Goal: Transaction & Acquisition: Purchase product/service

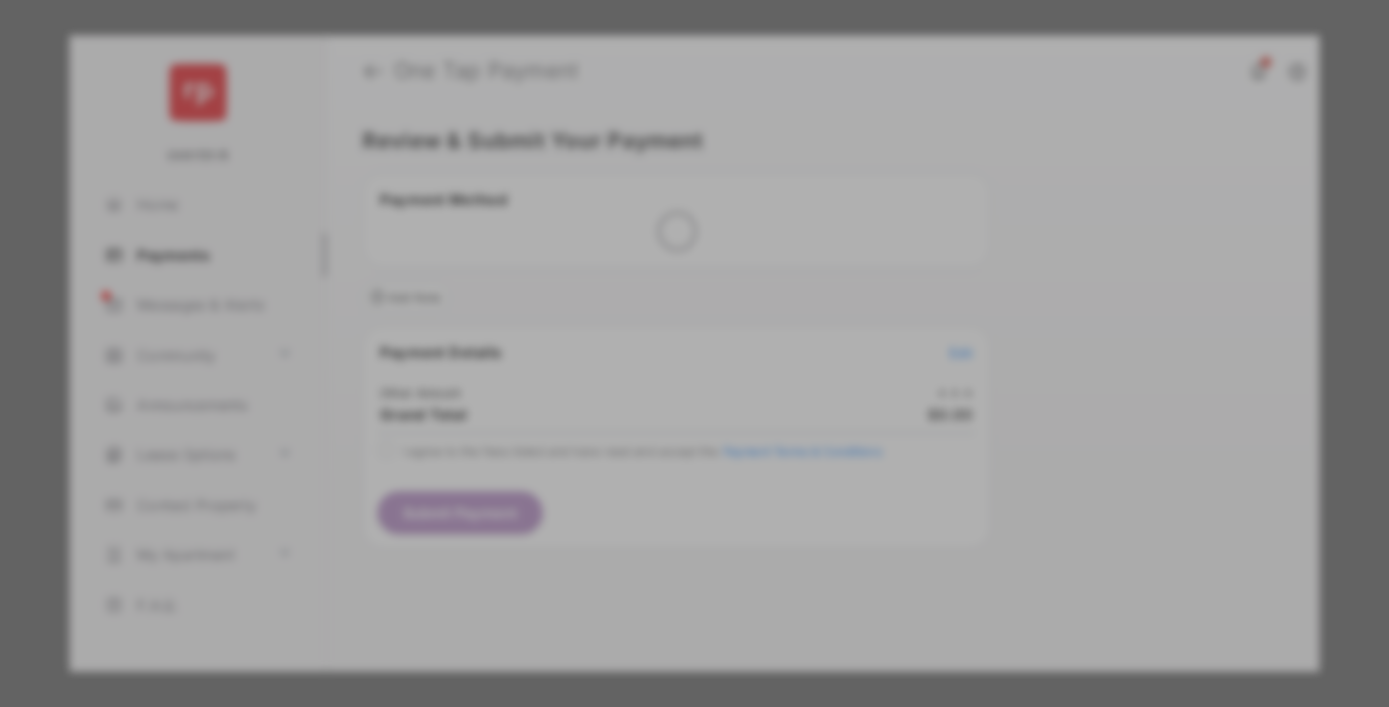
click at [658, 321] on div "Other Amount" at bounding box center [657, 335] width 321 height 34
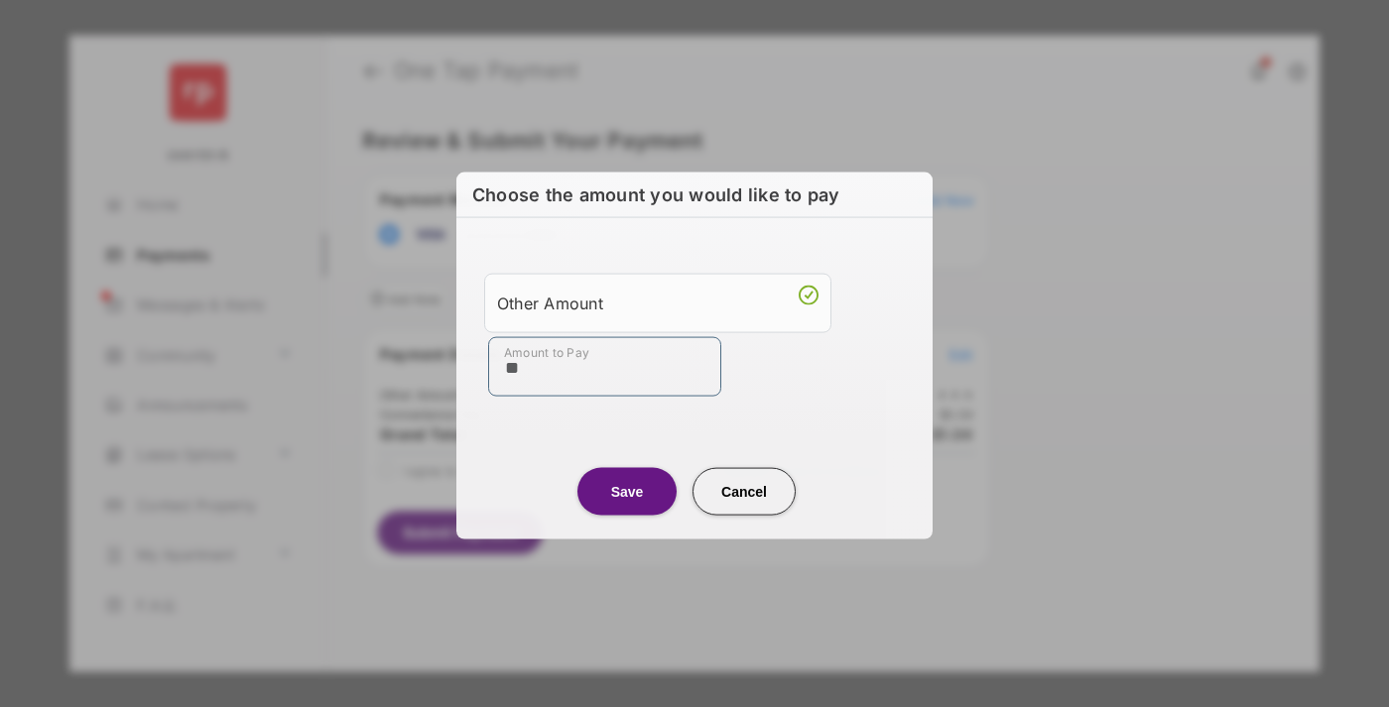
type input "**"
click at [627, 490] on button "Save" at bounding box center [626, 491] width 99 height 48
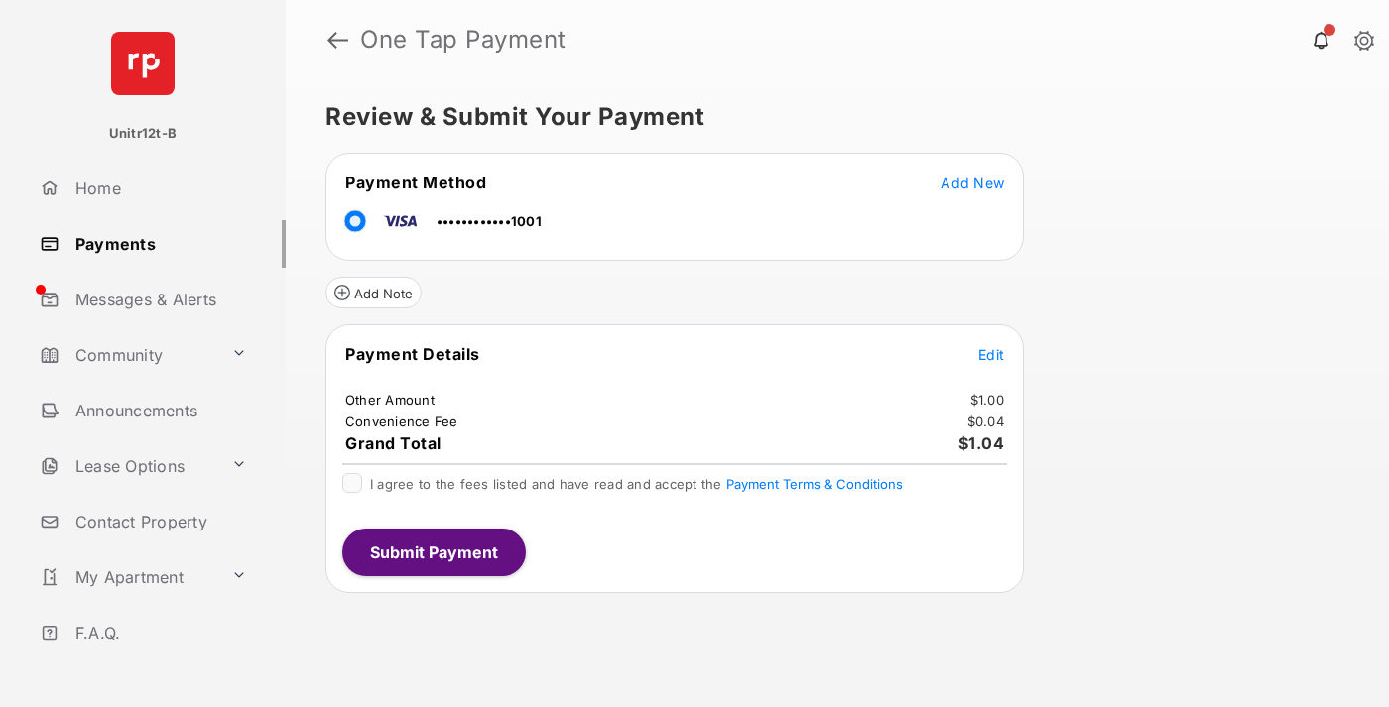
click at [991, 354] on span "Edit" at bounding box center [991, 354] width 26 height 17
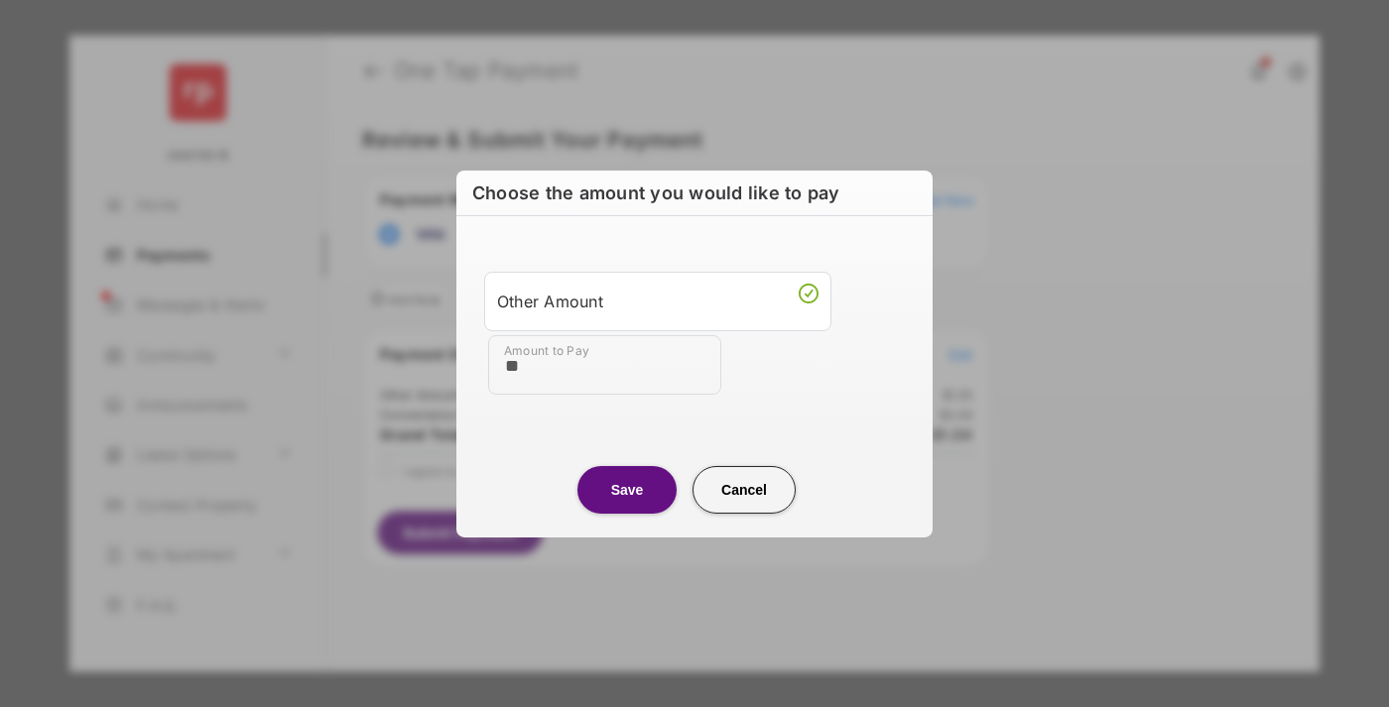
click at [627, 489] on button "Save" at bounding box center [626, 489] width 99 height 48
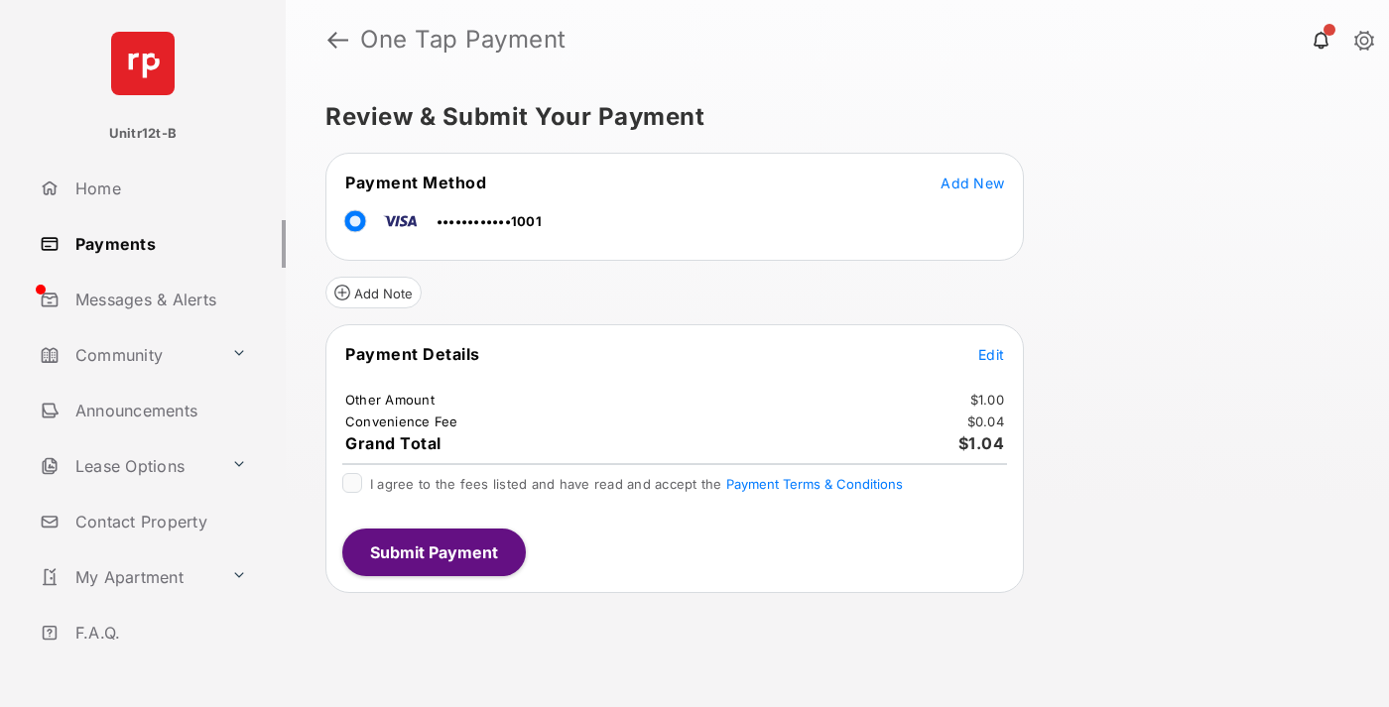
click at [433, 552] on button "Submit Payment" at bounding box center [434, 553] width 184 height 48
